Goal: Information Seeking & Learning: Find specific fact

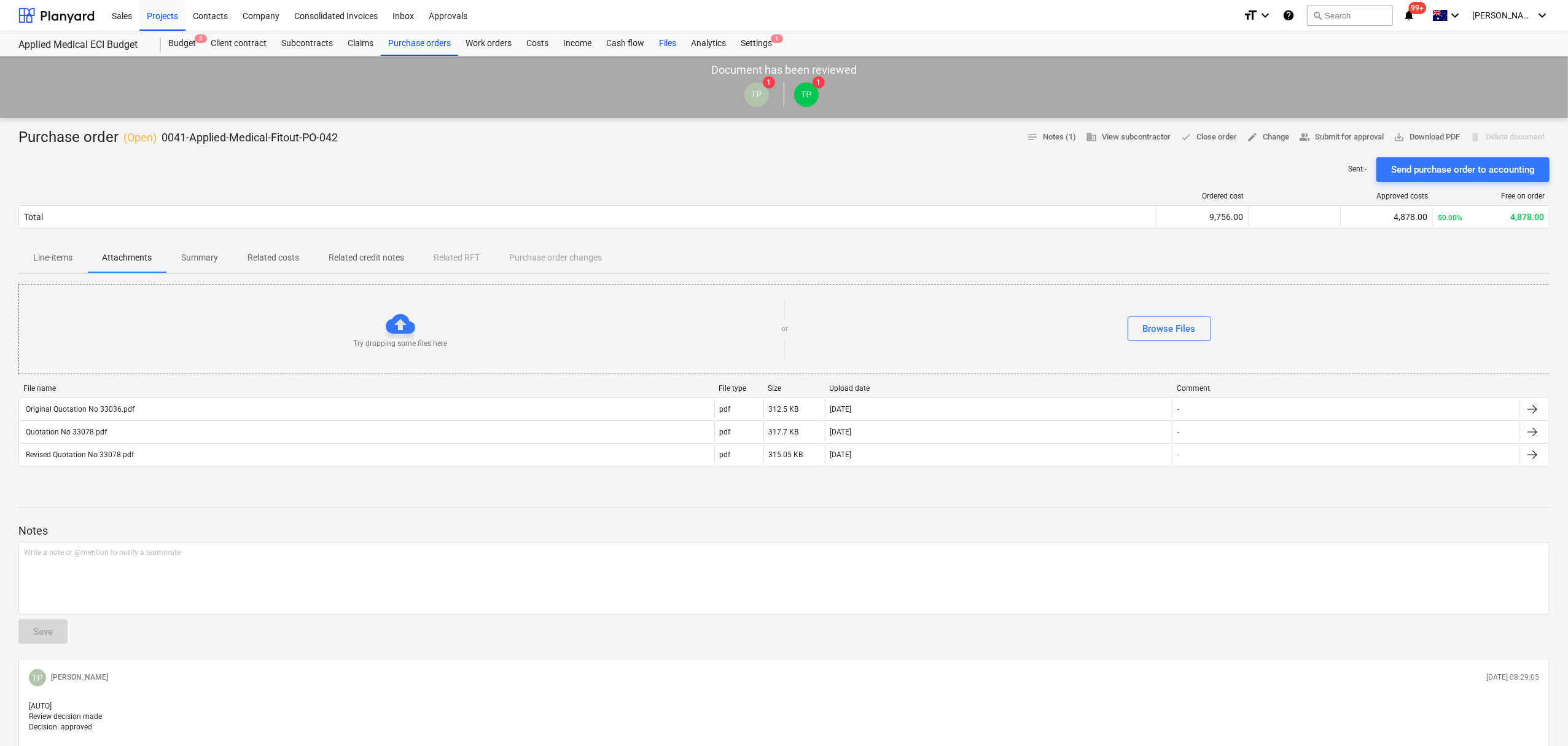
click at [663, 48] on div "Files" at bounding box center [668, 44] width 32 height 25
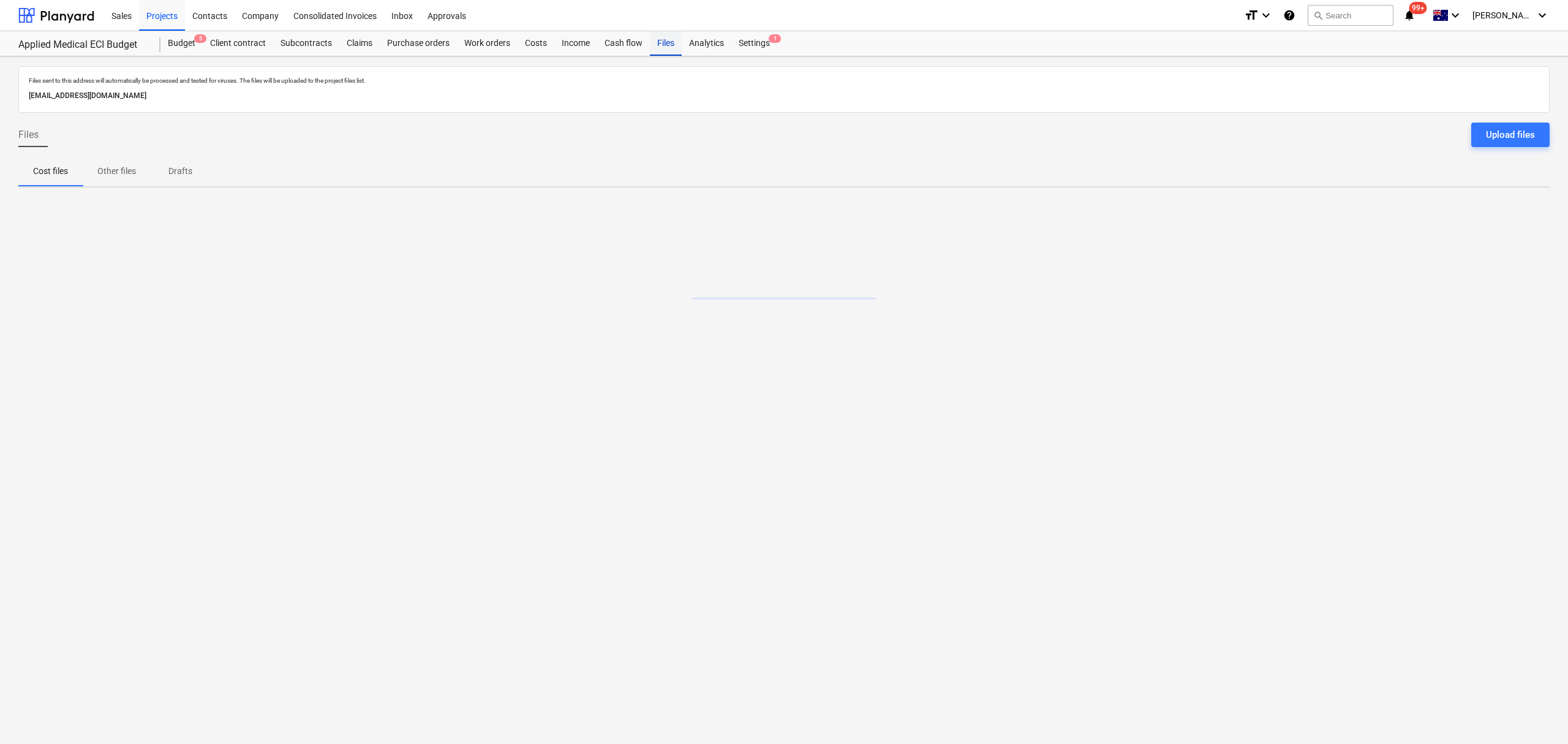
click at [662, 48] on div "Files" at bounding box center [666, 43] width 32 height 25
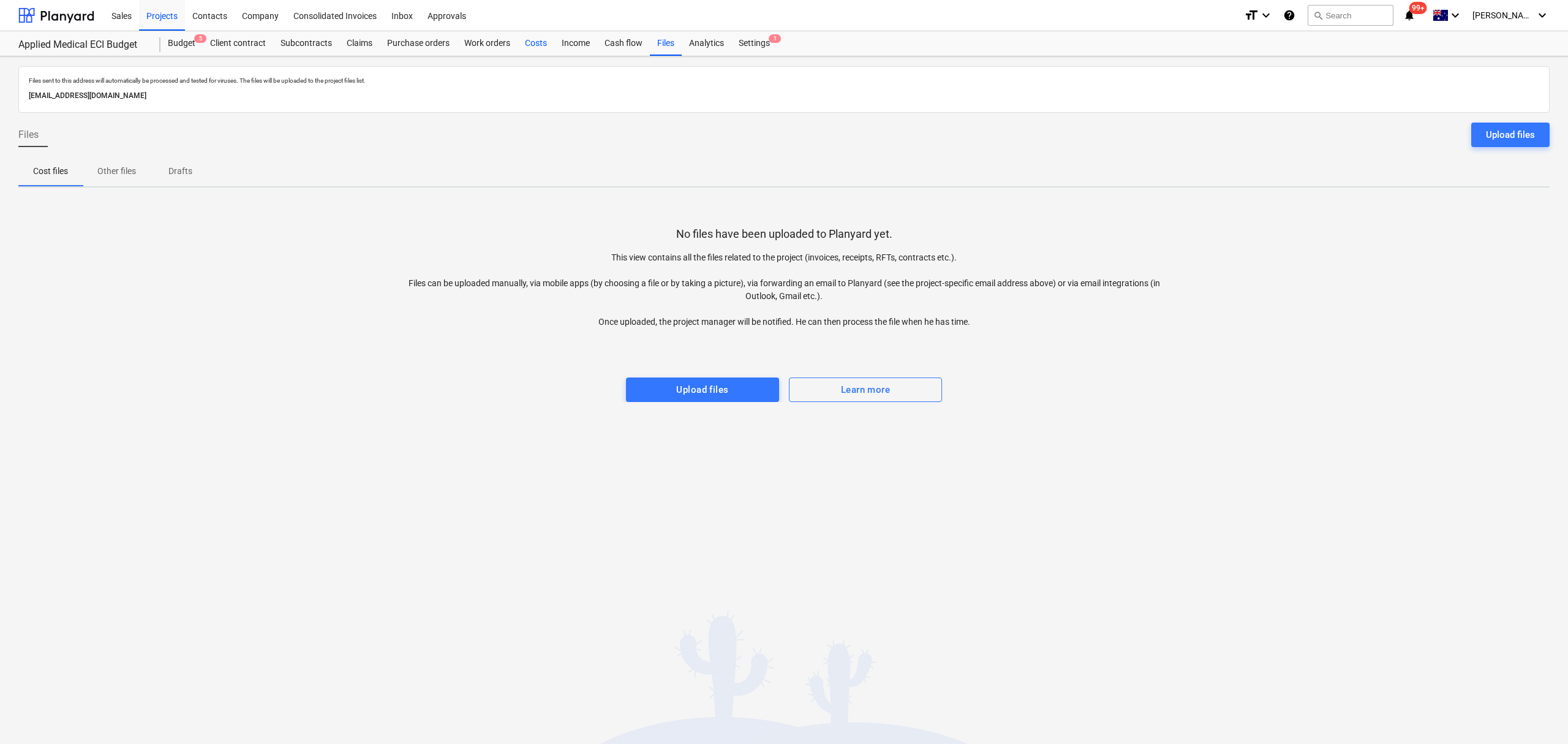
click at [541, 47] on div "Costs" at bounding box center [536, 43] width 37 height 25
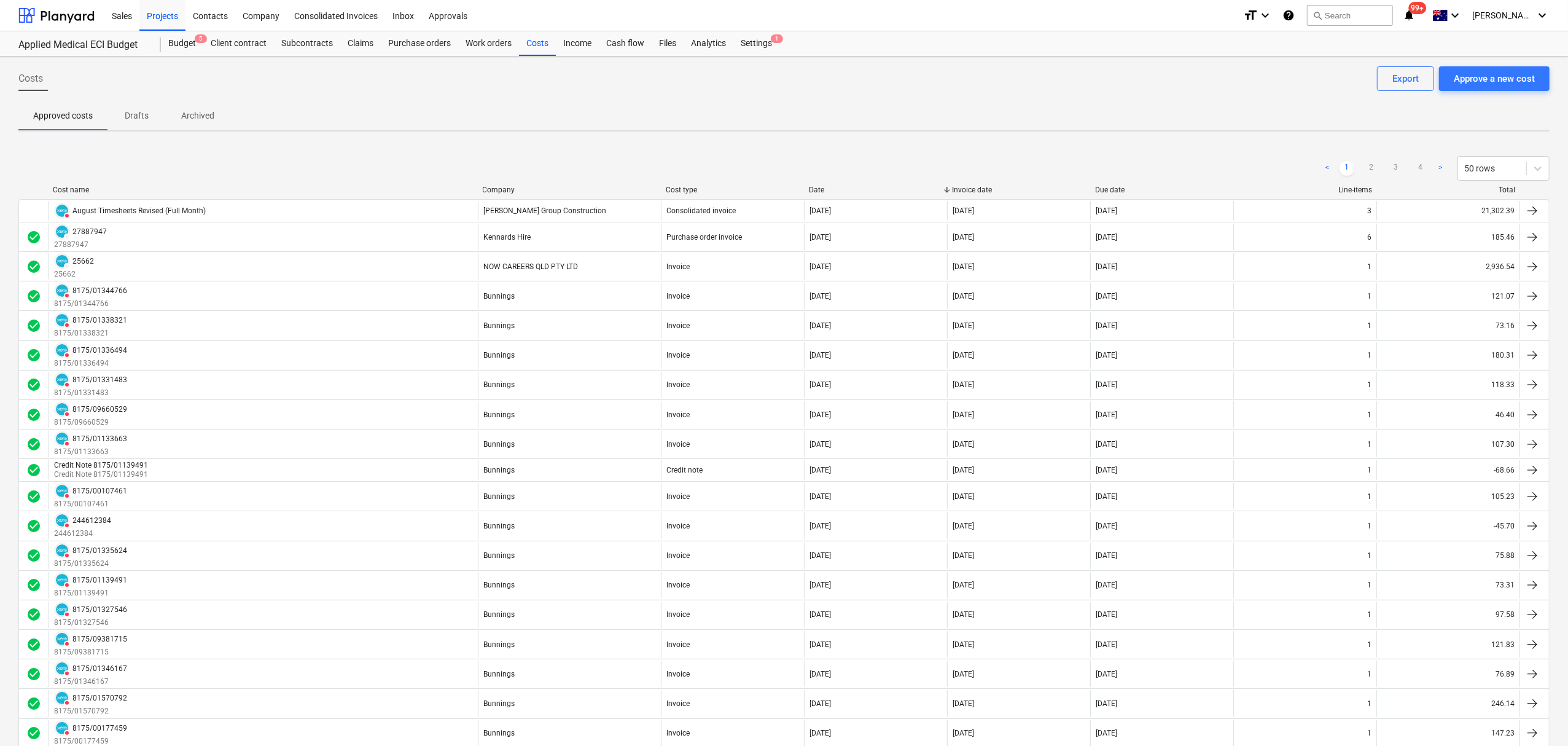
scroll to position [692, 0]
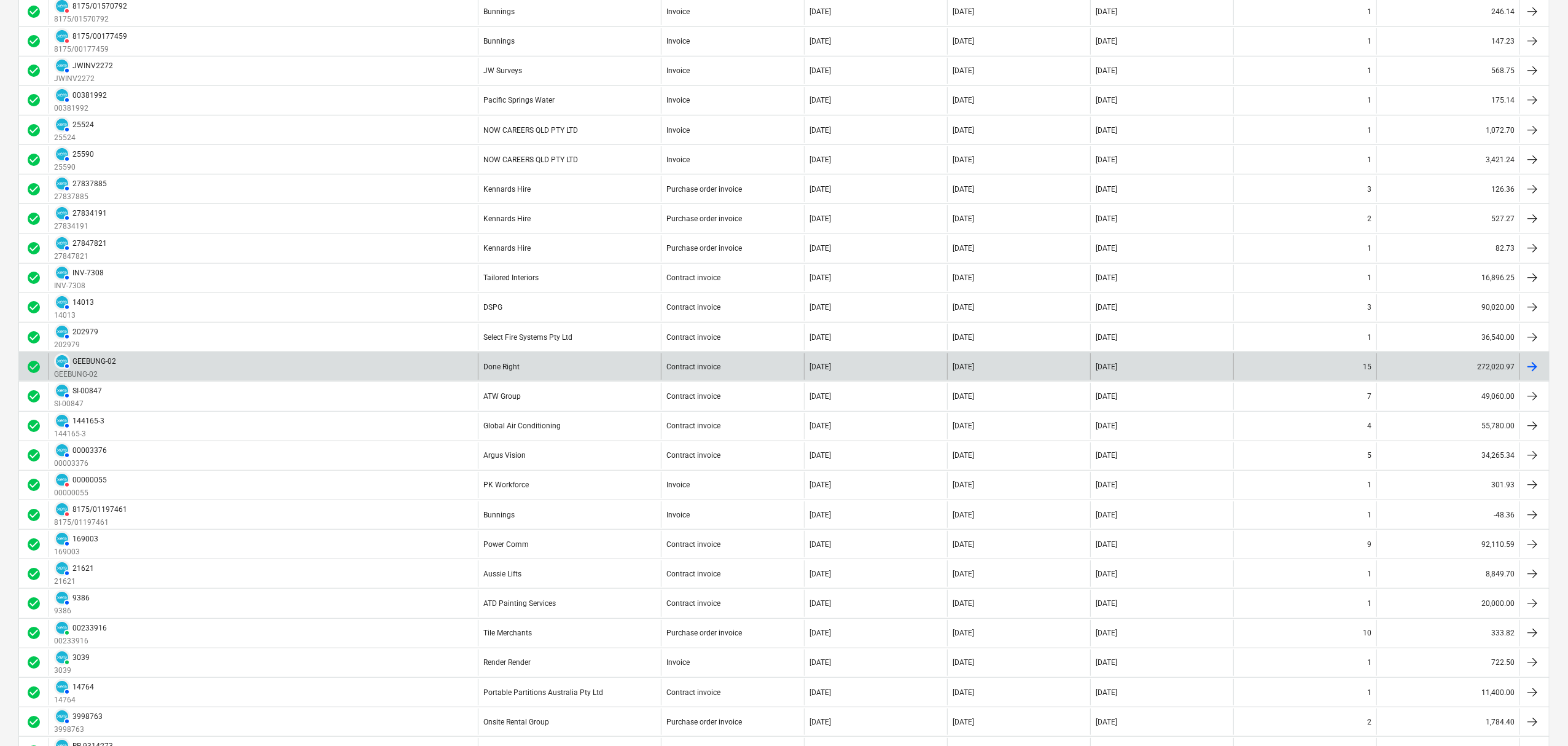
click at [656, 370] on div "Done Right" at bounding box center [569, 366] width 183 height 26
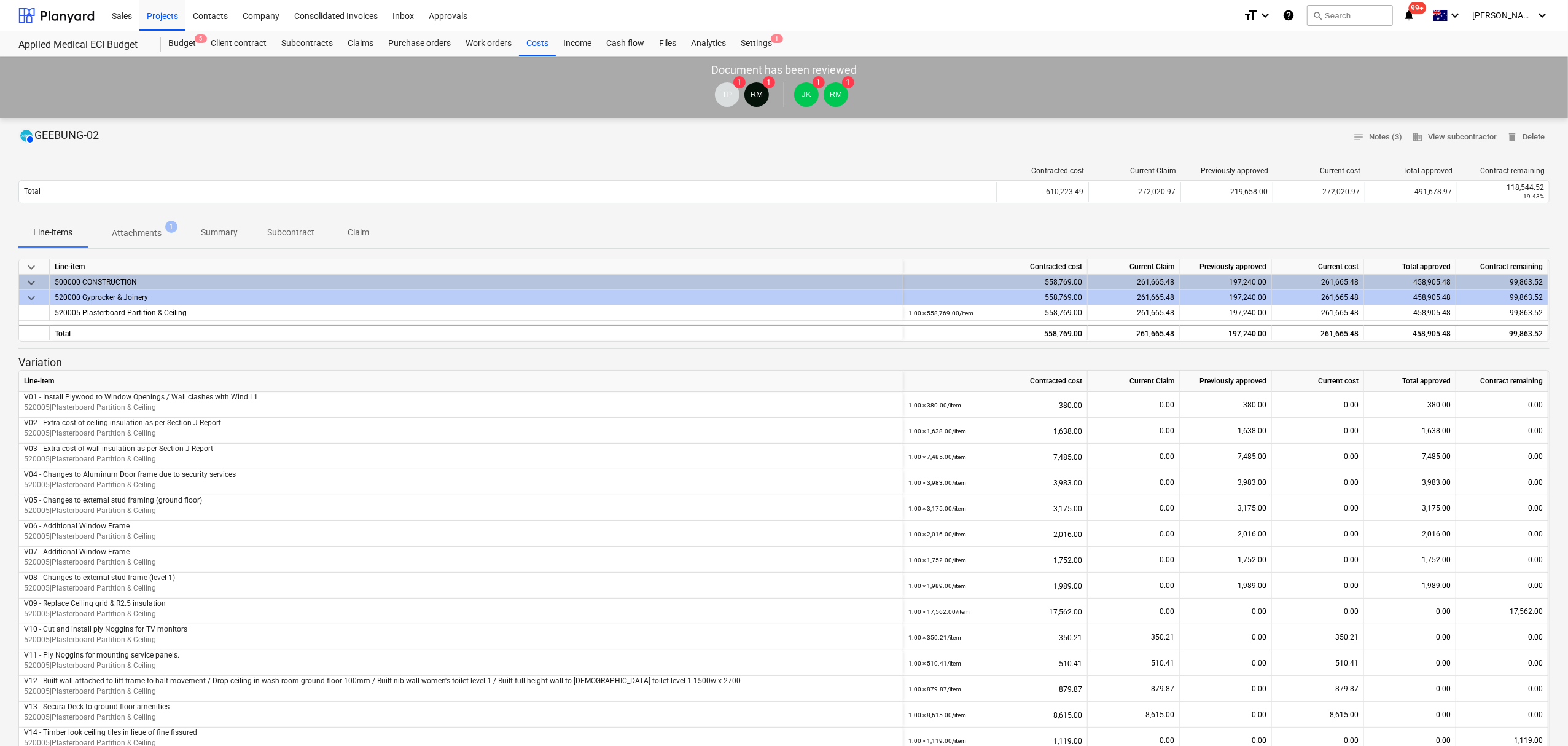
scroll to position [164, 0]
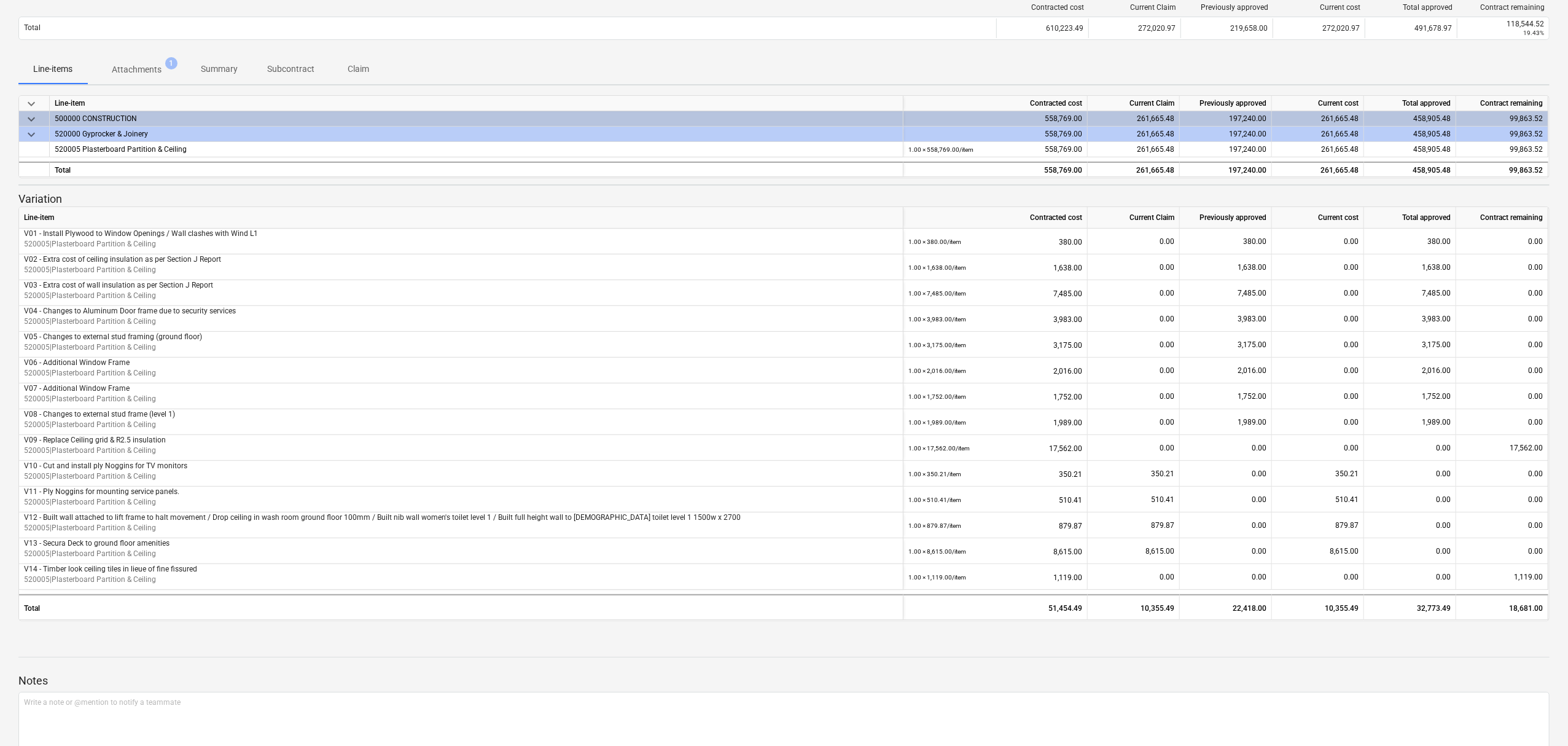
click at [272, 62] on p "Subcontract" at bounding box center [290, 68] width 48 height 13
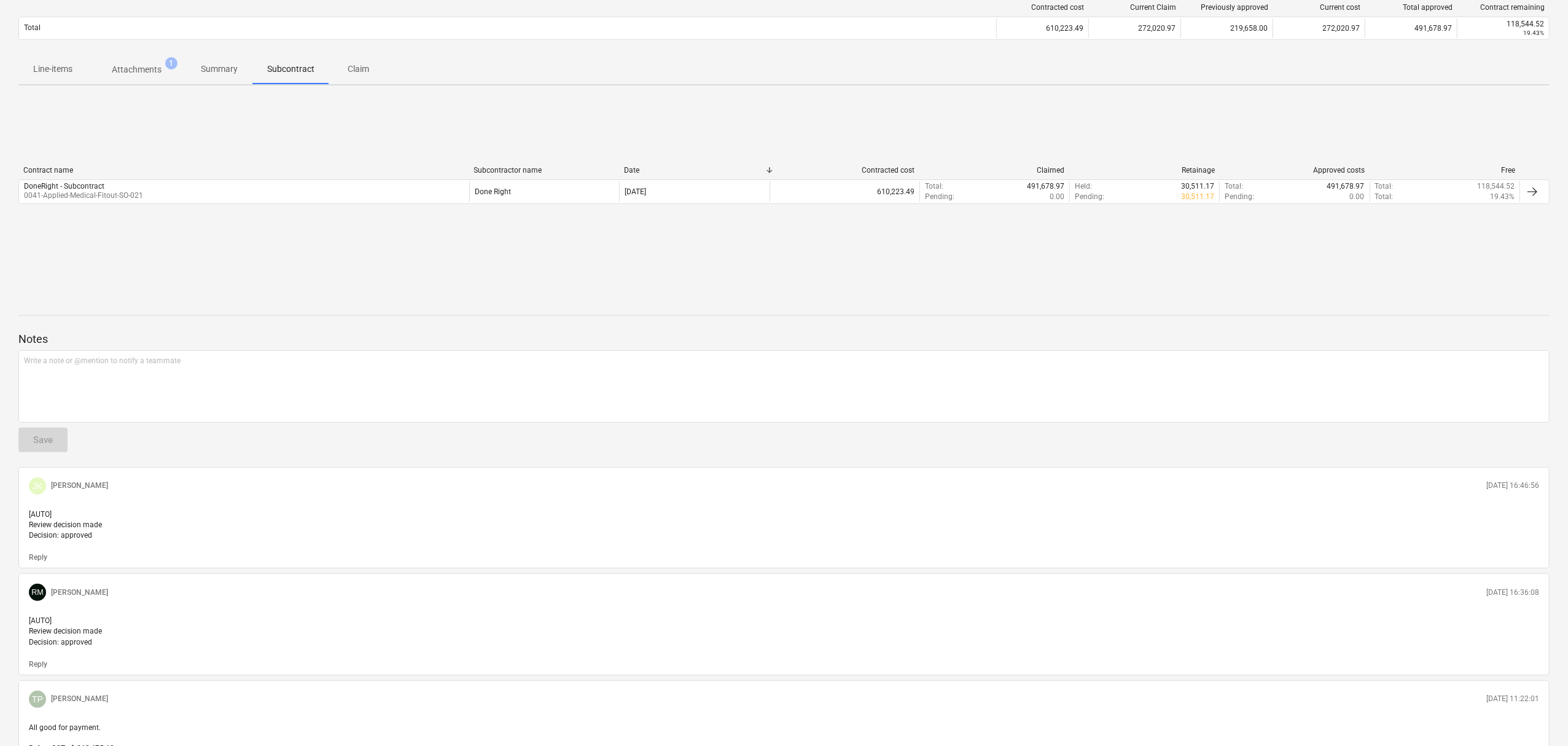
click at [154, 198] on div "DoneRight - Subcontract 0041-Applied-Medical-Fitout-SO-021" at bounding box center [243, 191] width 450 height 21
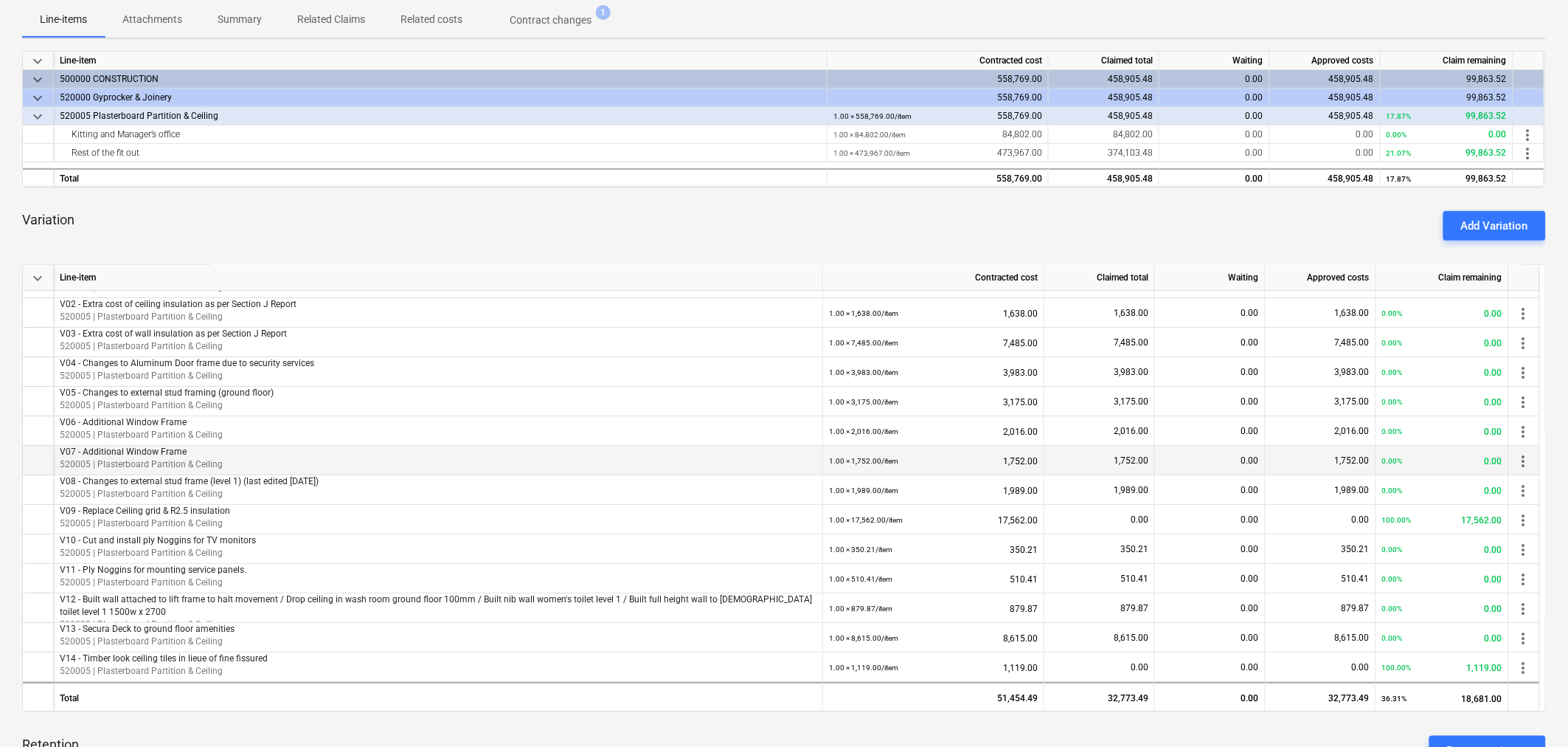
scroll to position [278, 0]
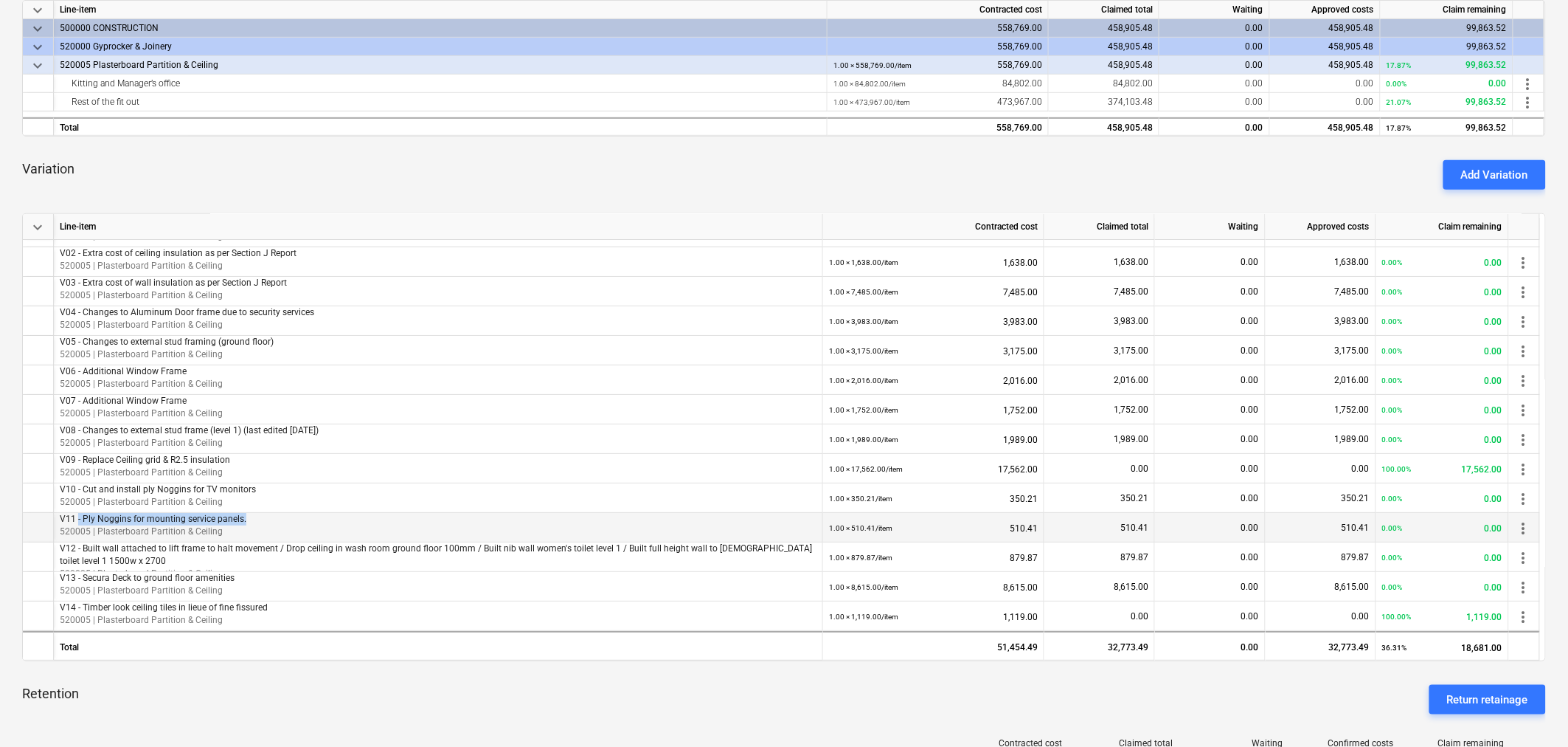
drag, startPoint x: 77, startPoint y: 518, endPoint x: 246, endPoint y: 515, distance: 169.0
click at [246, 515] on p "V11 - Ply Noggins for mounting service panels." at bounding box center [437, 519] width 756 height 13
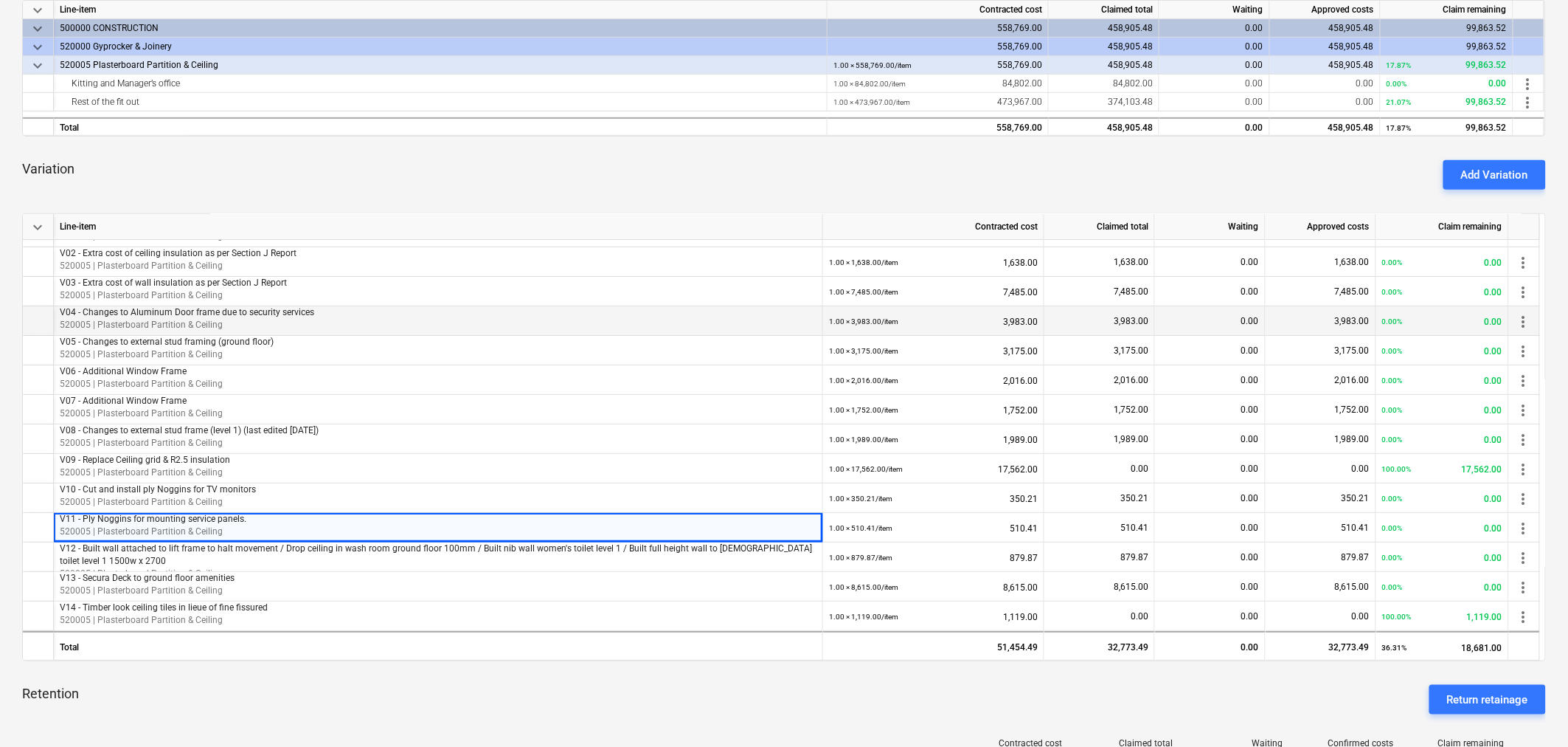
click at [94, 311] on p "V04 - Changes to Aluminum Door frame due to security services" at bounding box center [437, 313] width 756 height 13
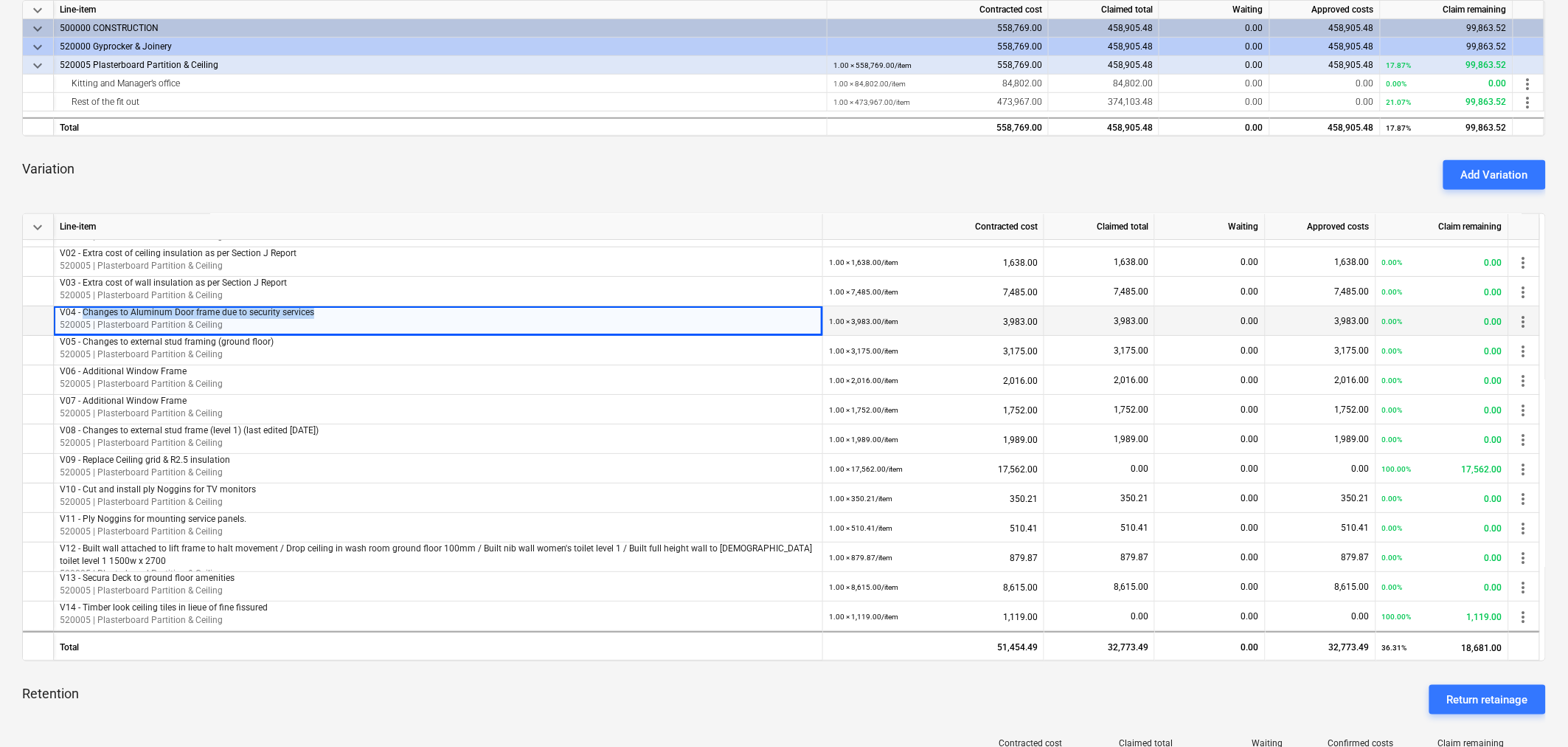
drag, startPoint x: 82, startPoint y: 313, endPoint x: 308, endPoint y: 316, distance: 226.0
click at [308, 316] on p "V04 - Changes to Aluminum Door frame due to security services" at bounding box center [437, 313] width 756 height 13
copy p "Changes to Aluminum Door frame due to security services"
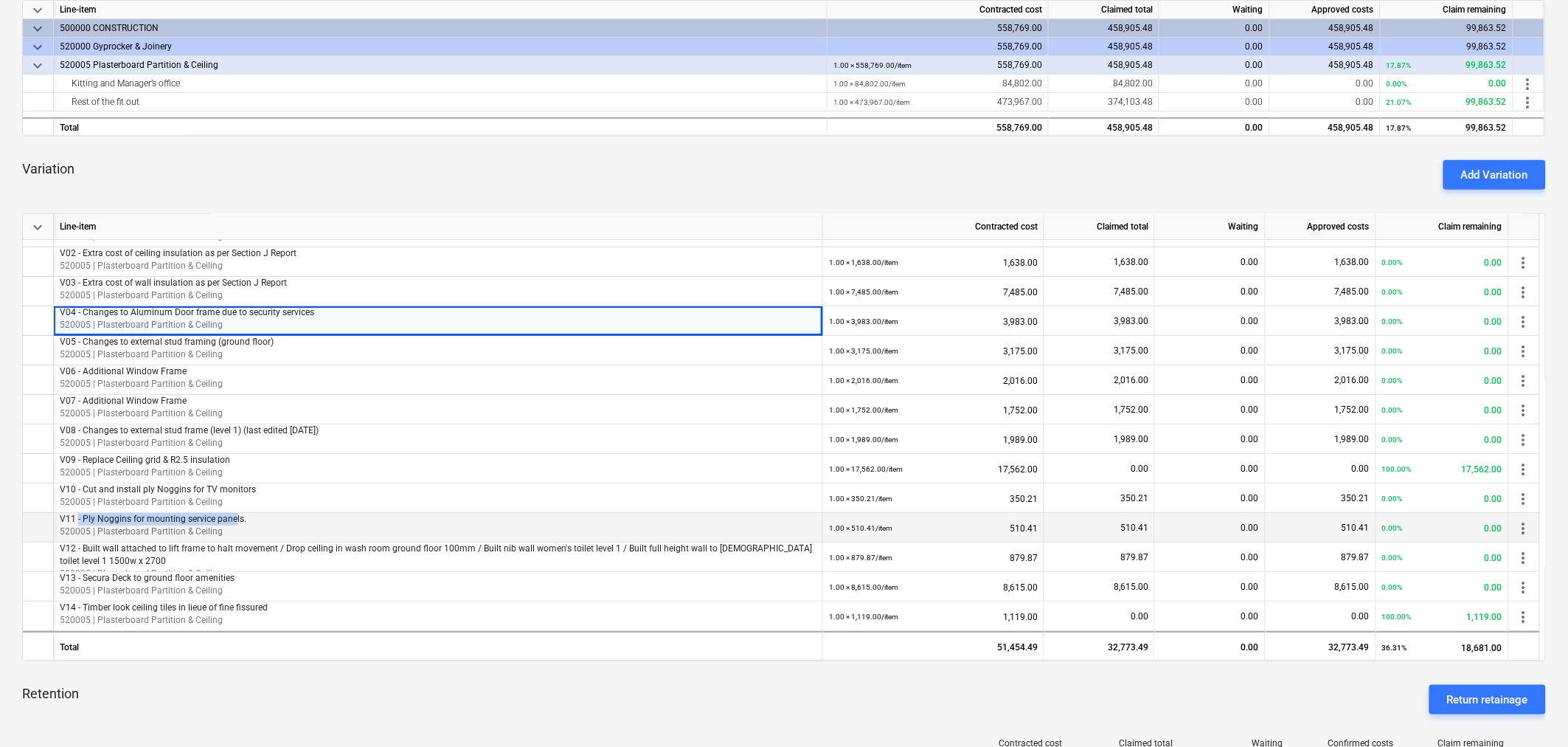
drag, startPoint x: 78, startPoint y: 520, endPoint x: 243, endPoint y: 521, distance: 165.0
click at [241, 521] on p "V11 - Ply Noggins for mounting service panels." at bounding box center [437, 519] width 756 height 13
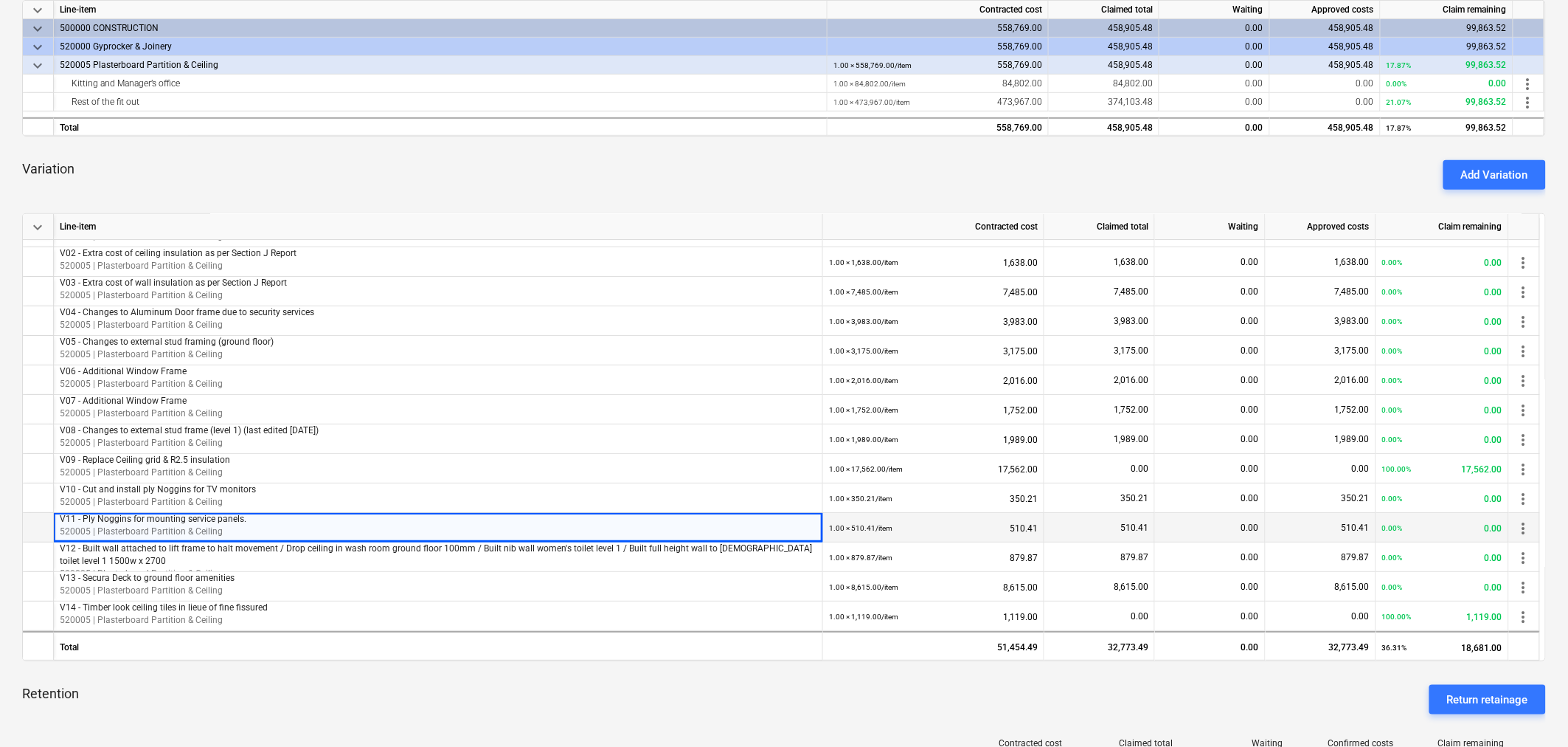
click at [246, 521] on p "V11 - Ply Noggins for mounting service panels." at bounding box center [437, 519] width 756 height 13
drag, startPoint x: 247, startPoint y: 514, endPoint x: 82, endPoint y: 517, distance: 165.0
click at [82, 517] on p "V11 - Ply Noggins for mounting service panels." at bounding box center [437, 519] width 756 height 13
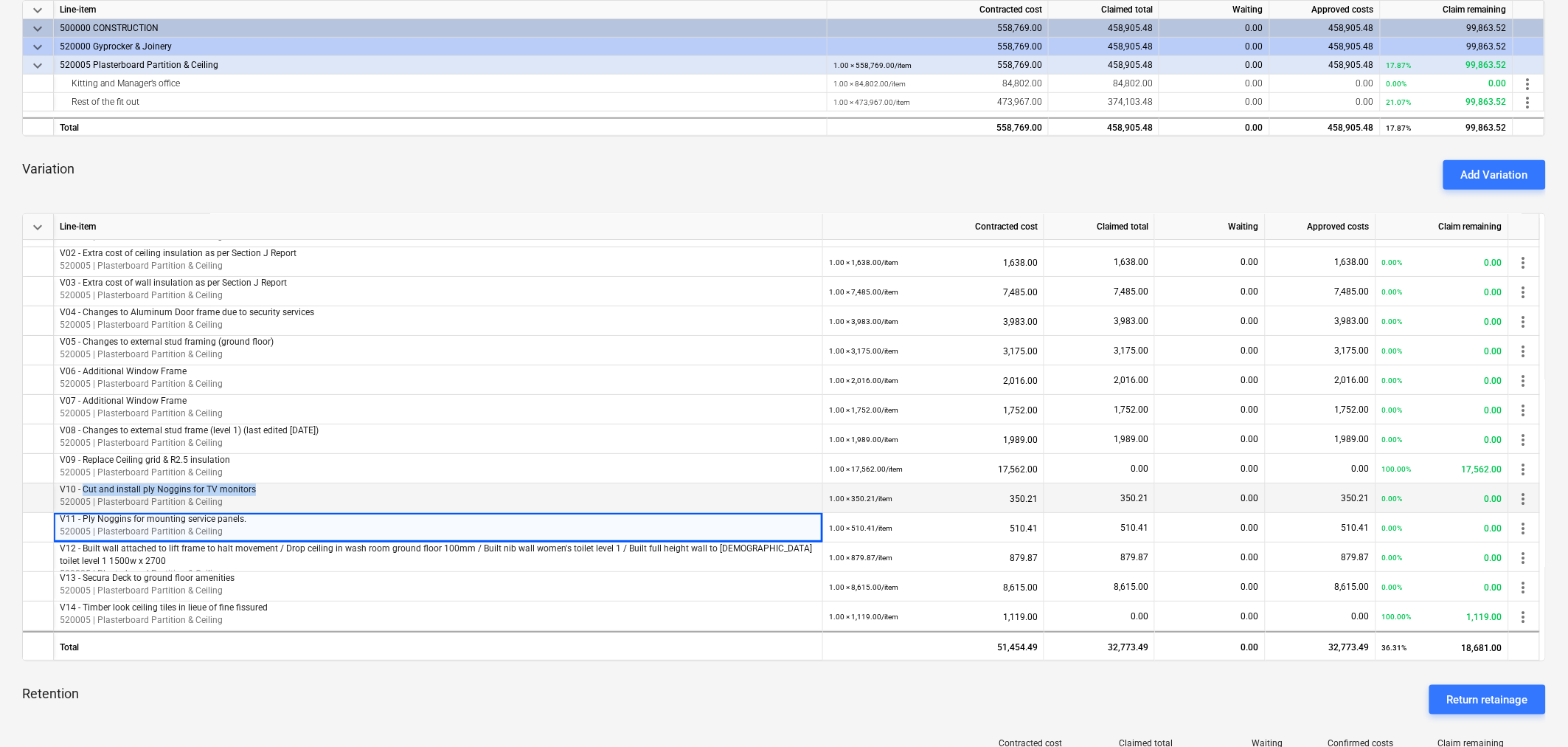
drag, startPoint x: 84, startPoint y: 490, endPoint x: 255, endPoint y: 488, distance: 171.0
click at [255, 488] on p "V10 - Cut and install ply Noggins for TV monitors" at bounding box center [437, 490] width 756 height 13
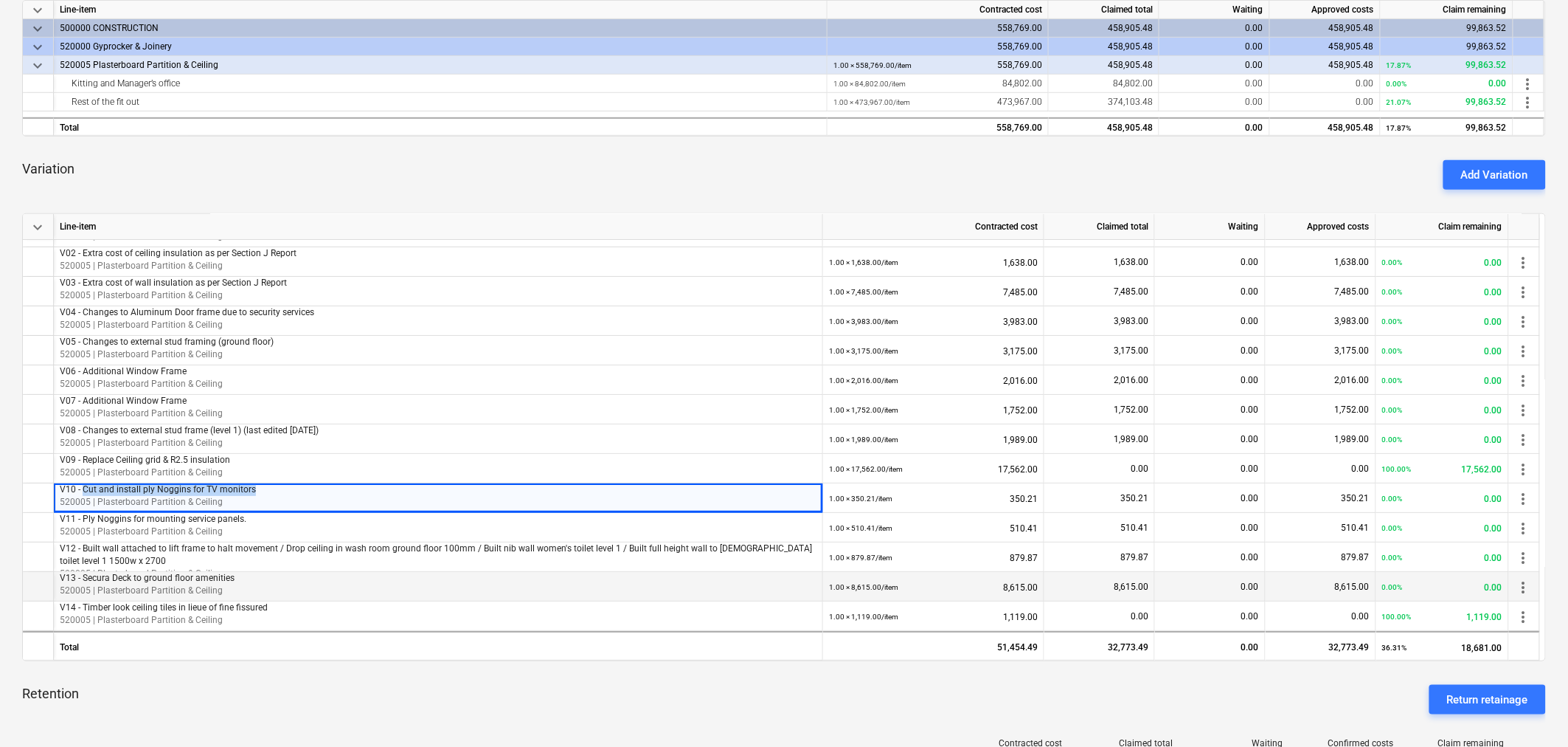
copy p "Cut and install ply Noggins for TV monitors"
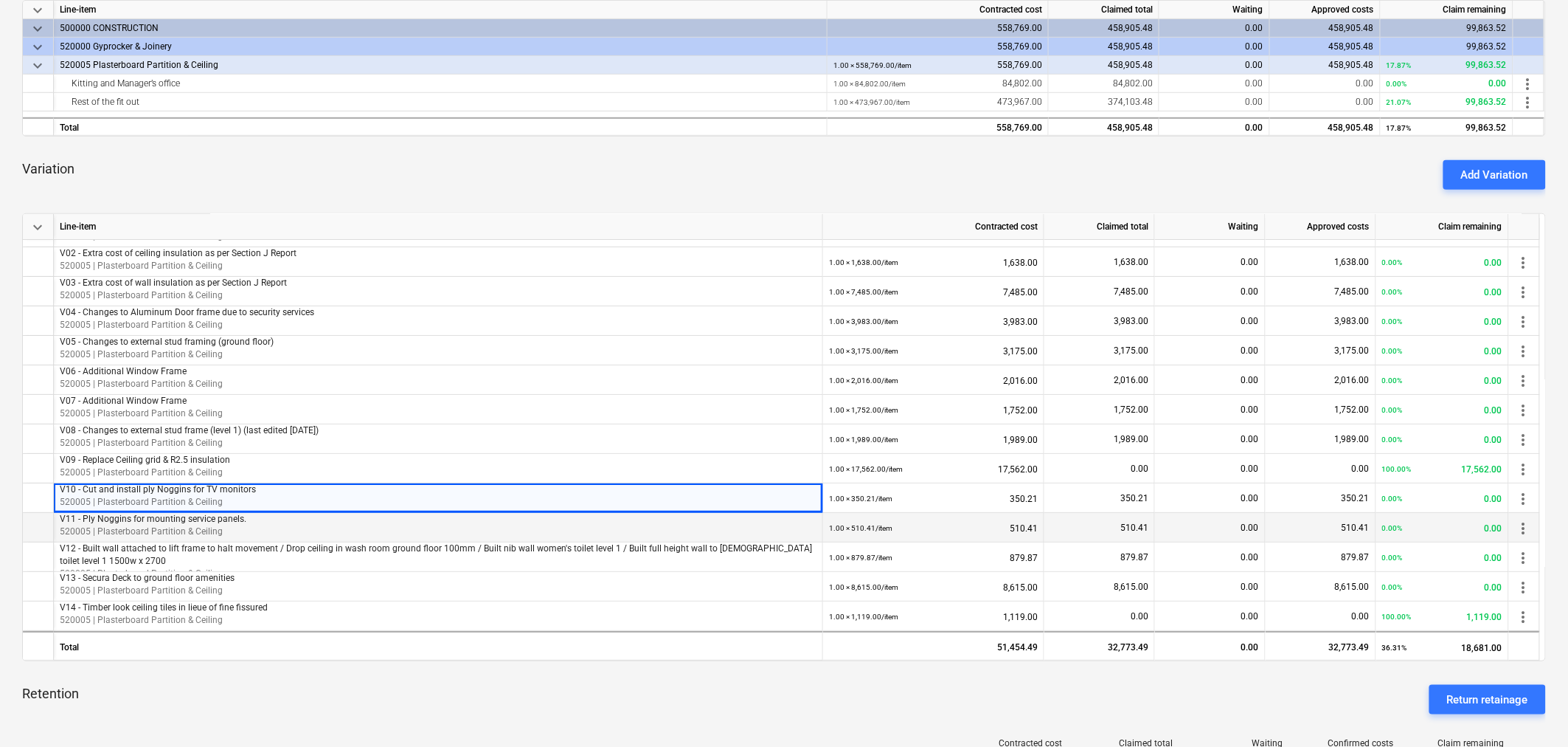
drag, startPoint x: 144, startPoint y: 504, endPoint x: 209, endPoint y: 531, distance: 70.4
click at [144, 505] on p "520005 | Plasterboard Partition & Ceiling" at bounding box center [437, 502] width 756 height 13
click at [250, 513] on p "V11 - Ply Noggins for mounting service panels." at bounding box center [437, 519] width 756 height 13
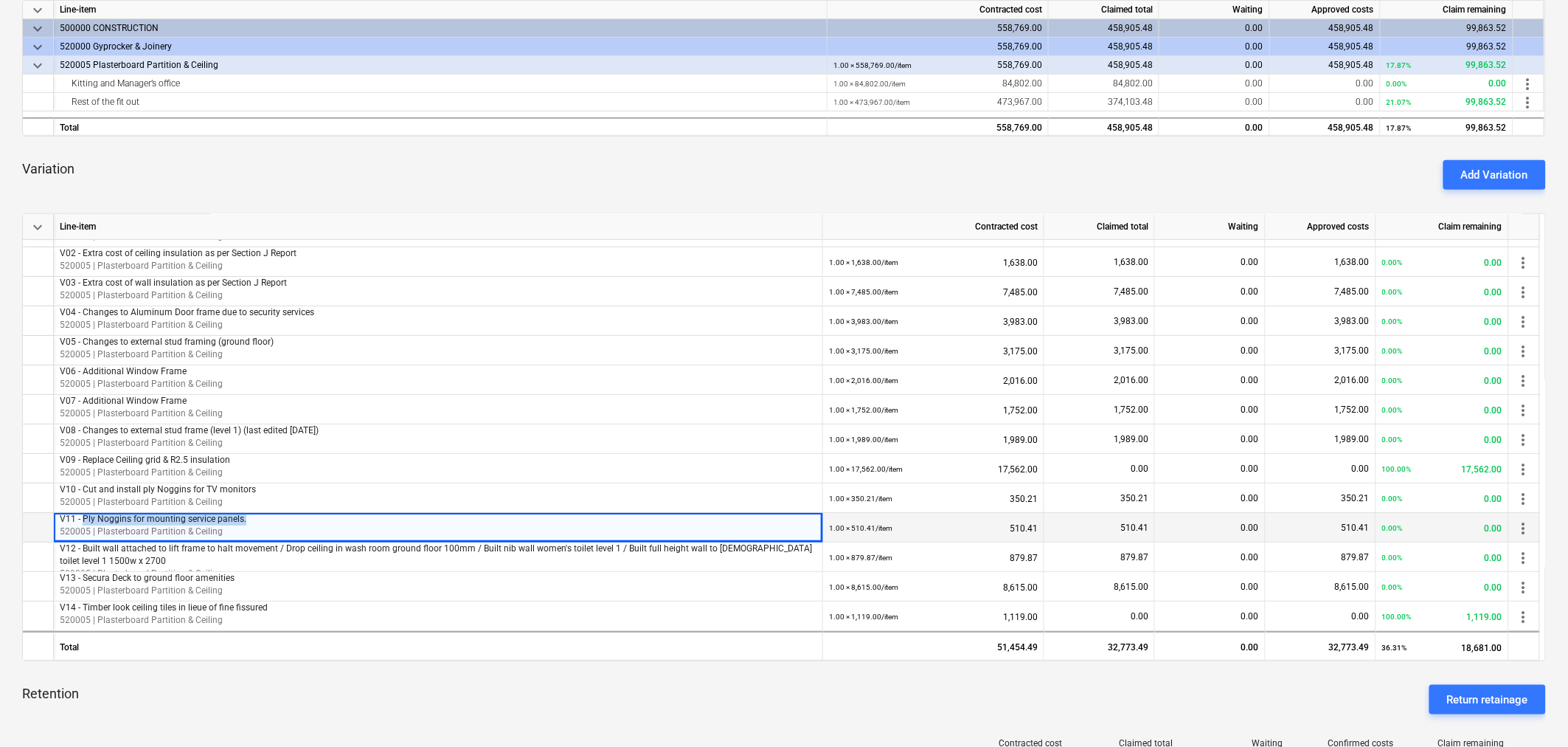
drag, startPoint x: 247, startPoint y: 518, endPoint x: 83, endPoint y: 517, distance: 164.0
click at [83, 517] on p "V11 - Ply Noggins for mounting service panels." at bounding box center [437, 519] width 756 height 13
copy p "Ply Noggins for mounting service panels."
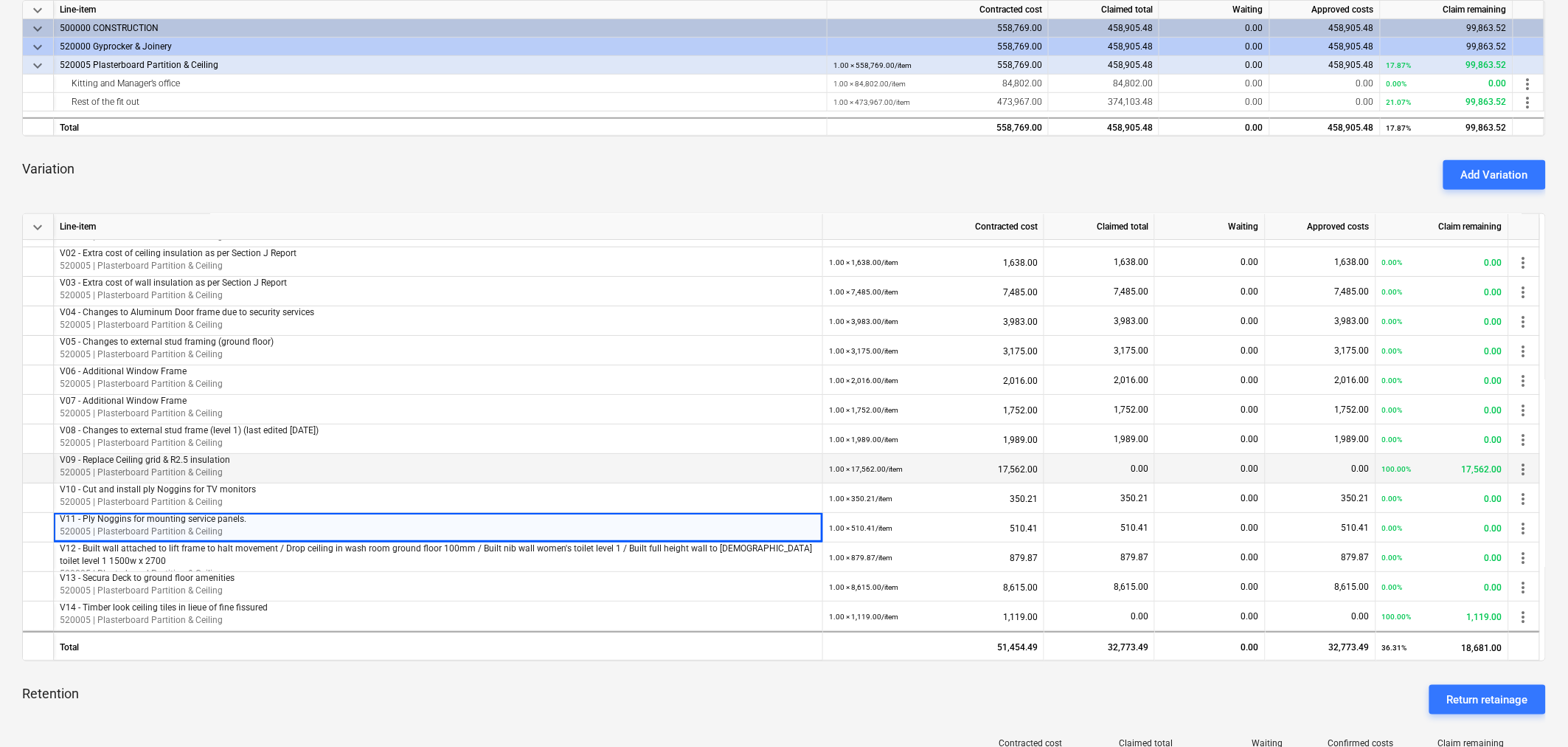
click at [341, 467] on p "520005 | Plasterboard Partition & Ceiling" at bounding box center [437, 473] width 756 height 13
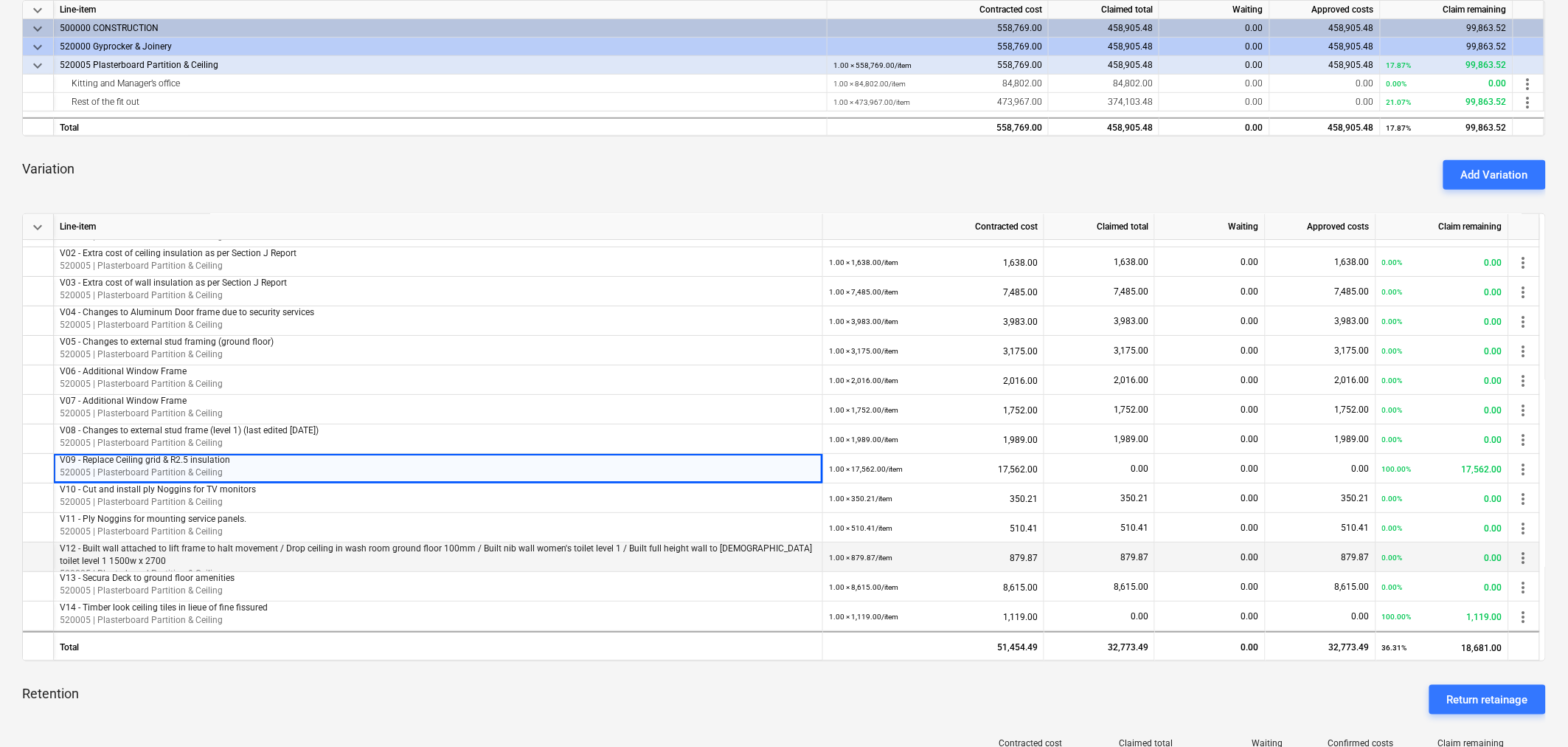
click at [90, 547] on p "V12 - Built wall attached to lift frame to halt movement / Drop ceiling in wash…" at bounding box center [437, 554] width 756 height 25
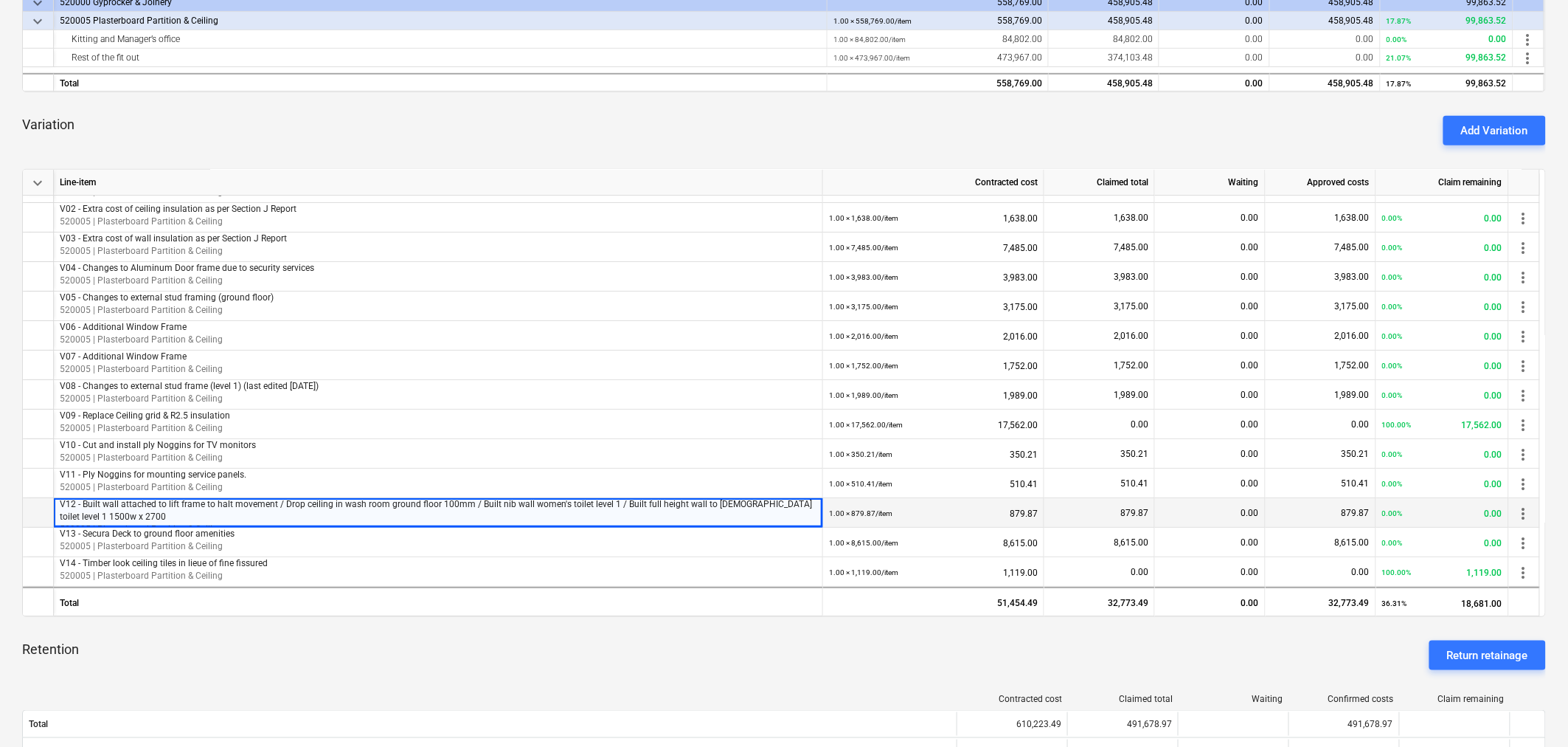
scroll to position [360, 0]
